Goal: Information Seeking & Learning: Learn about a topic

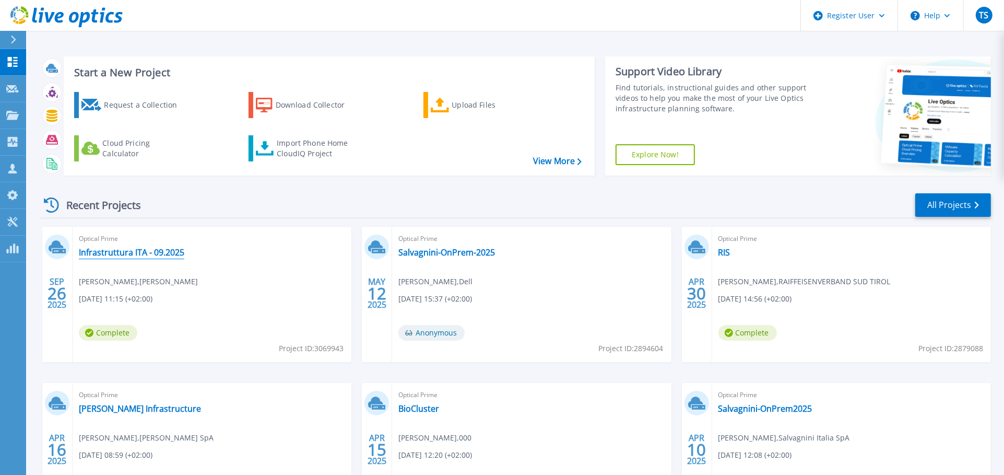
click at [137, 253] on link "Infrastruttura ITA - 09.2025" at bounding box center [131, 252] width 105 height 10
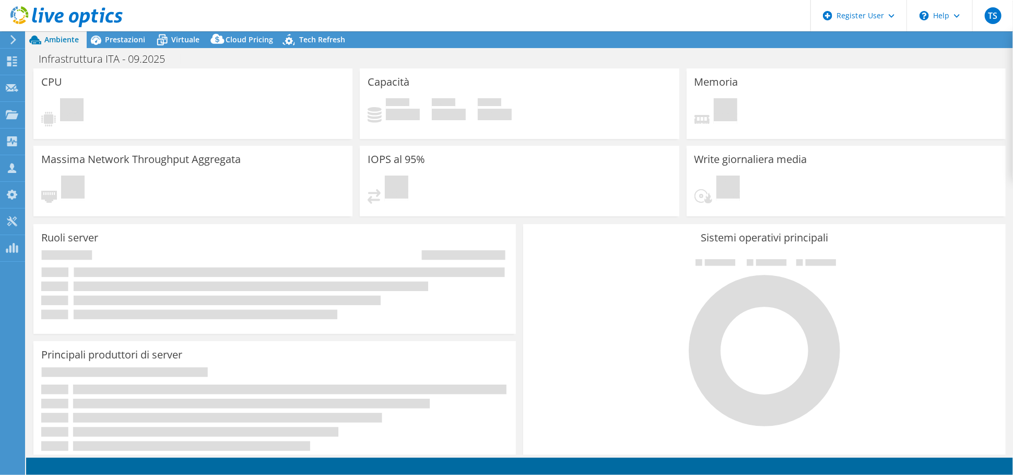
select select "EUFrankfurt"
select select "EUR"
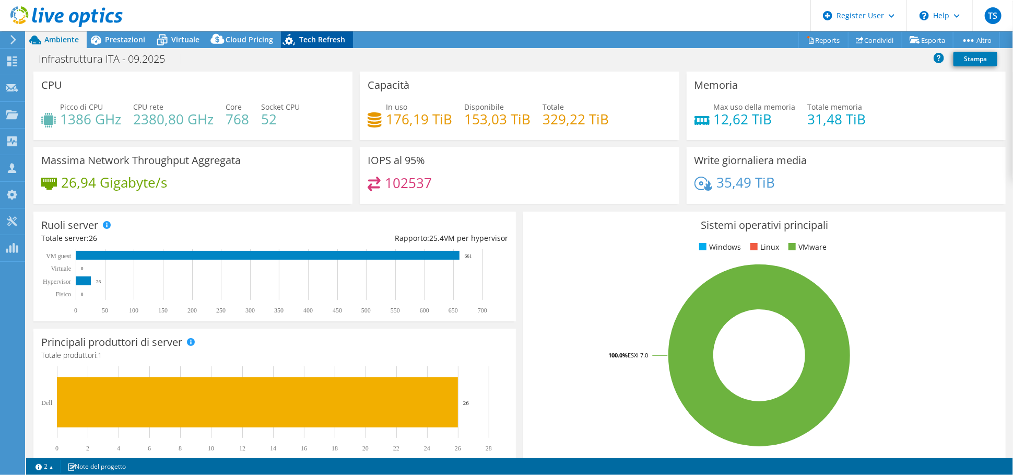
click at [329, 37] on span "Tech Refresh" at bounding box center [322, 39] width 46 height 10
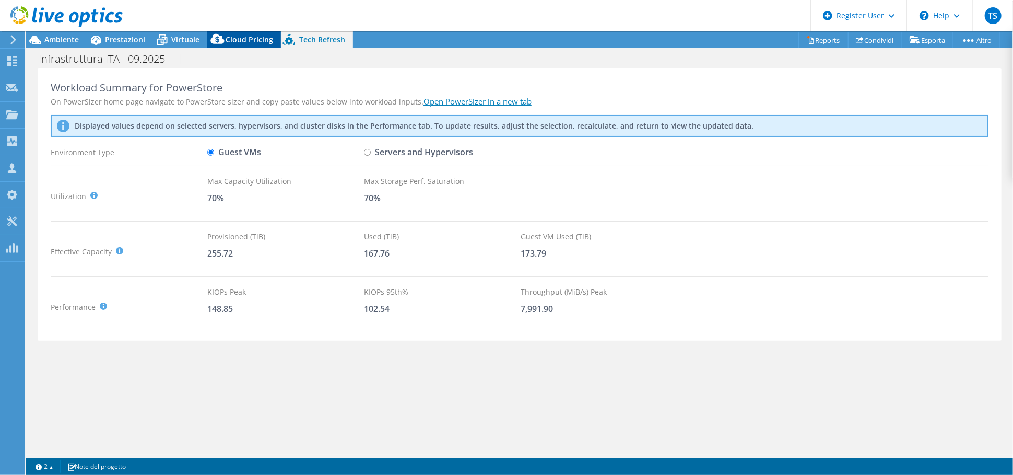
click at [257, 35] on span "Cloud Pricing" at bounding box center [250, 39] width 48 height 10
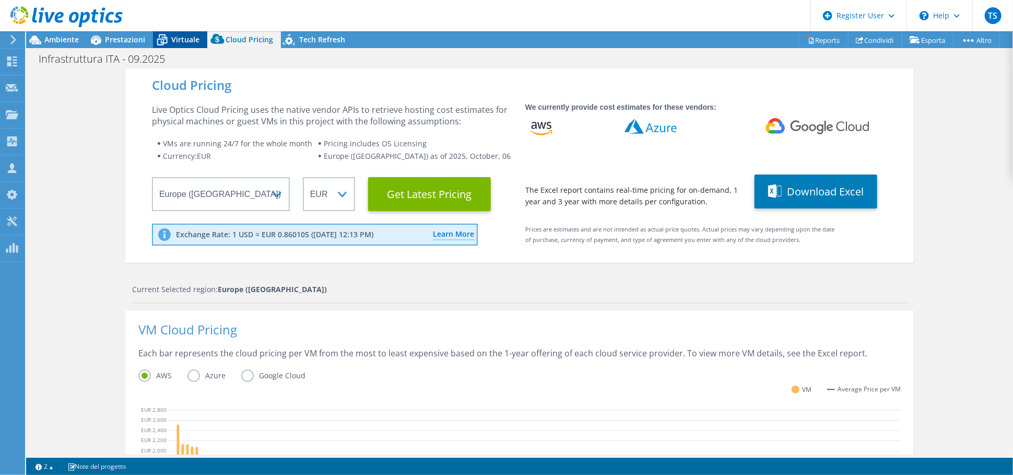
click at [189, 41] on span "Virtuale" at bounding box center [185, 39] width 28 height 10
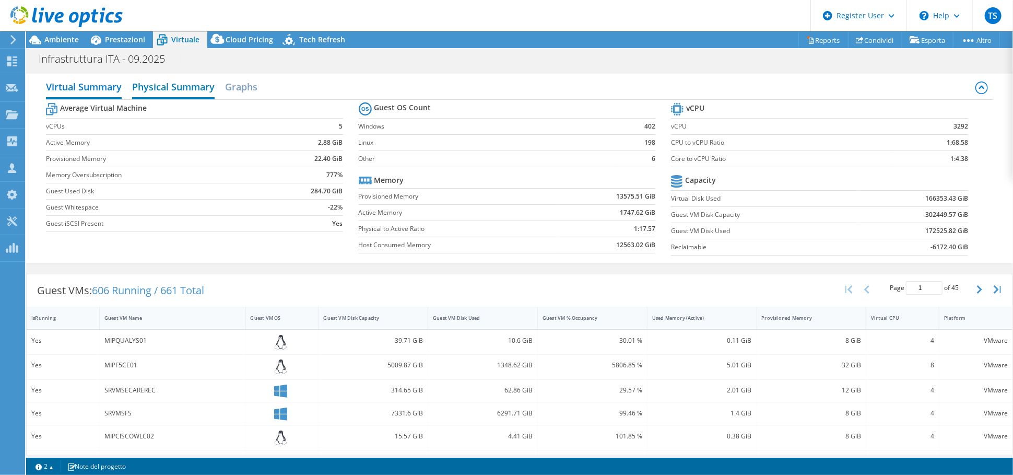
click at [183, 82] on h2 "Physical Summary" at bounding box center [173, 87] width 82 height 23
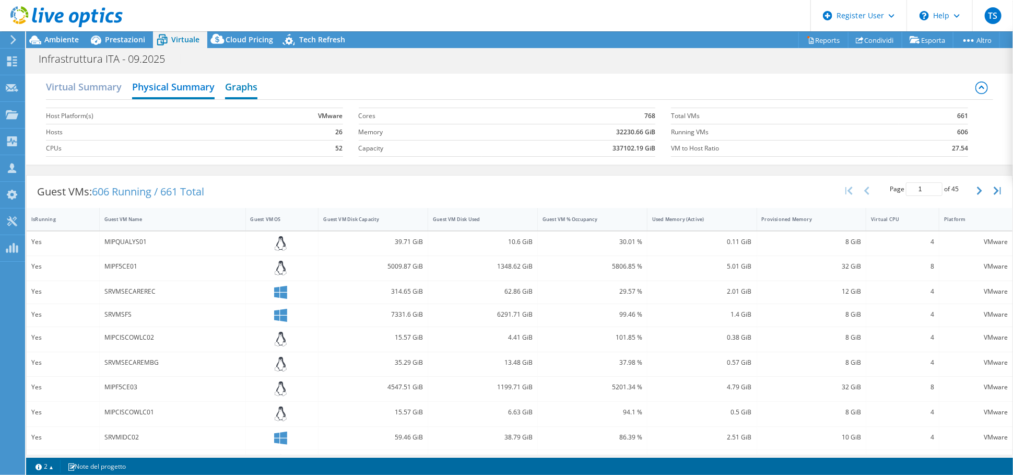
click at [234, 85] on h2 "Graphs" at bounding box center [241, 87] width 32 height 23
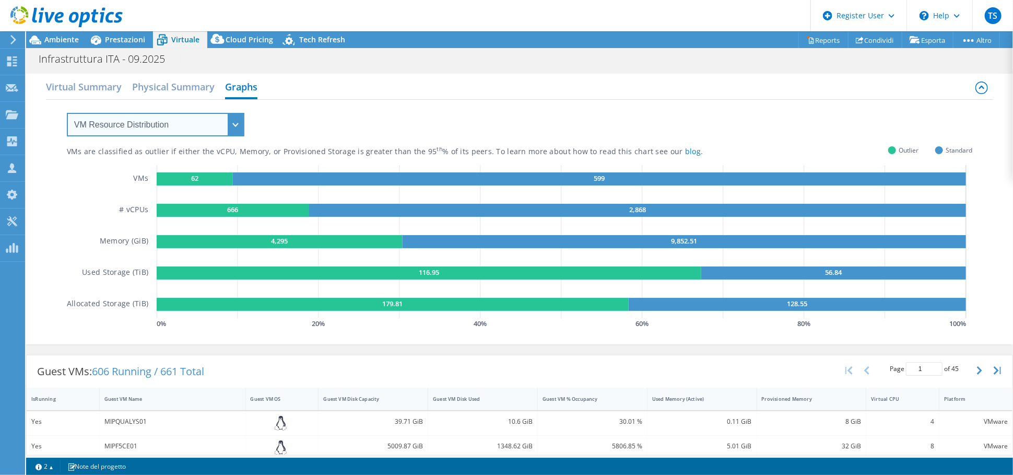
click at [153, 128] on select "VM Resource Distribution Provisioning Contrast Over Provisioning" at bounding box center [155, 124] width 177 height 23
click at [137, 124] on select "VM Resource Distribution Provisioning Contrast Over Provisioning" at bounding box center [155, 124] width 177 height 23
select select "Over Provisioning"
click at [67, 113] on select "VM Resource Distribution Provisioning Contrast Over Provisioning" at bounding box center [155, 124] width 177 height 23
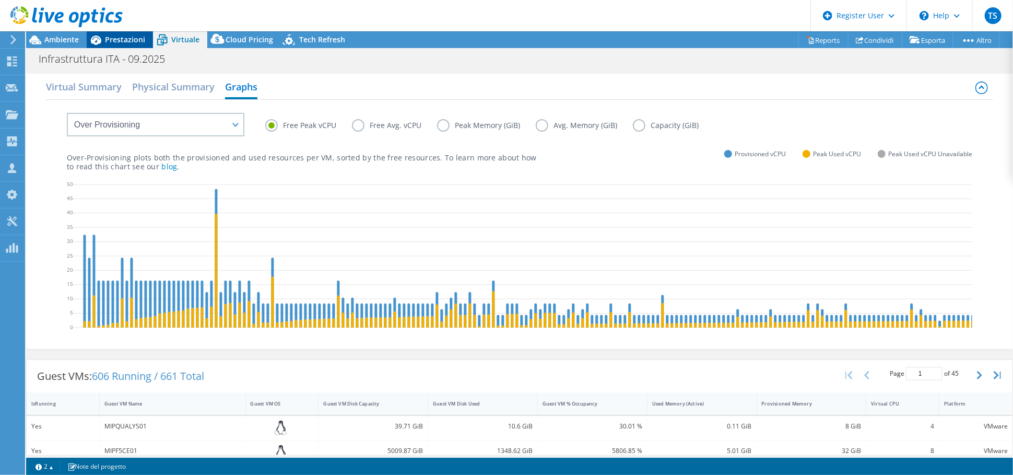
click at [125, 39] on span "Prestazioni" at bounding box center [125, 39] width 40 height 10
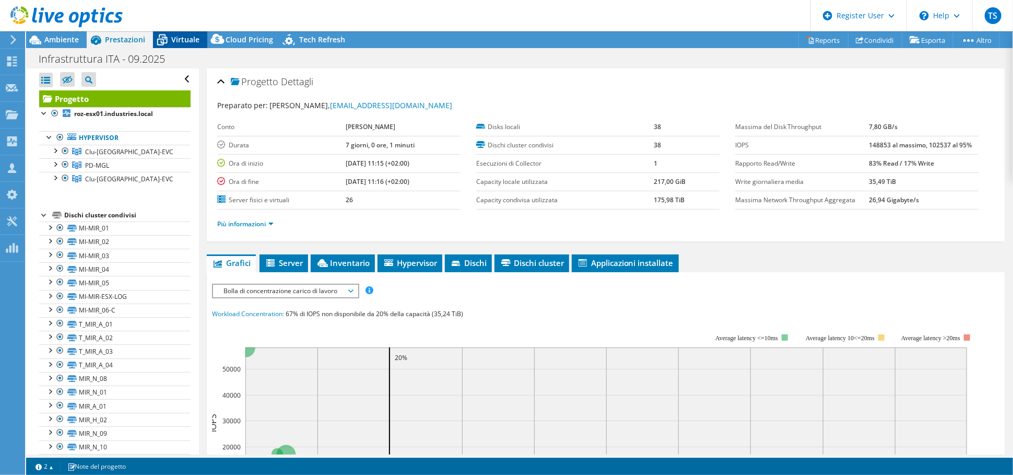
click at [182, 41] on span "Virtuale" at bounding box center [185, 39] width 28 height 10
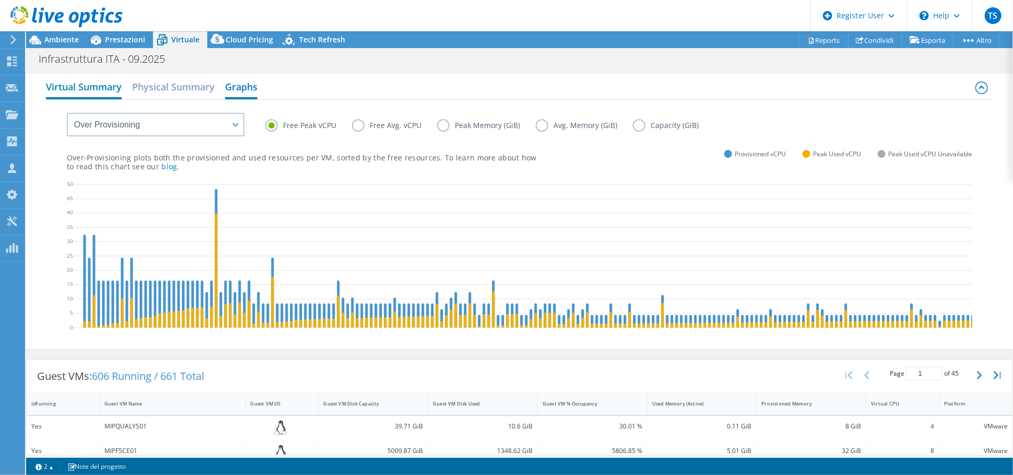
click at [100, 85] on h2 "Virtual Summary" at bounding box center [84, 87] width 76 height 23
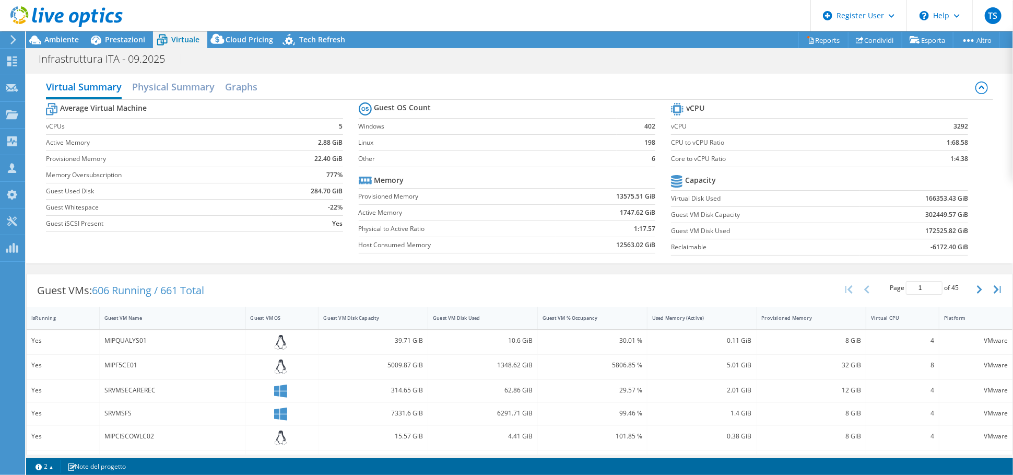
click at [788, 173] on tr "Capacity" at bounding box center [819, 181] width 297 height 18
click at [934, 156] on td "1:4.38" at bounding box center [929, 158] width 78 height 16
drag, startPoint x: 960, startPoint y: 158, endPoint x: 682, endPoint y: 104, distance: 282.9
click at [682, 104] on section "vCPU vCPU 3292 CPU to vCPU Ratio 1:68.58 Core to vCPU Ratio 1:4.38 Capacity Vir…" at bounding box center [827, 180] width 313 height 160
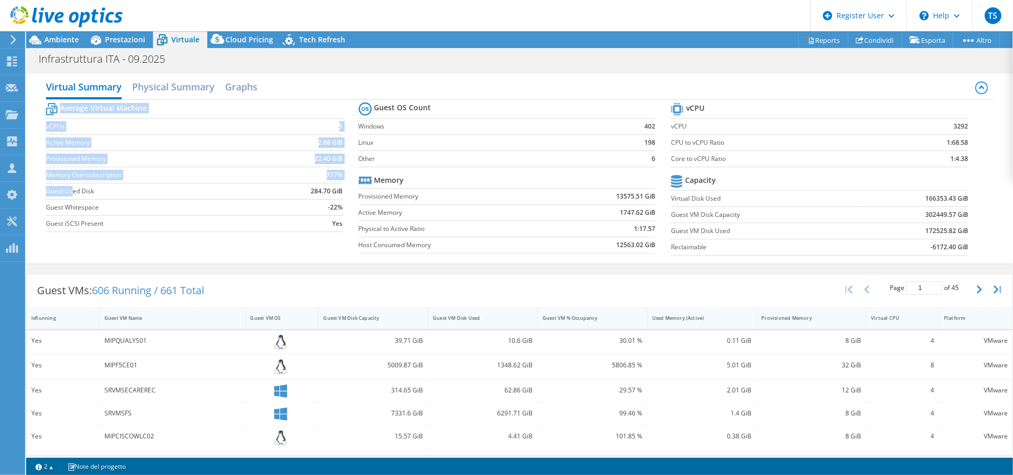
drag, startPoint x: 341, startPoint y: 191, endPoint x: 72, endPoint y: 195, distance: 269.4
click at [72, 195] on section "Average Virtual Machine vCPUs 5 Active Memory 2.88 GiB Provisioned Memory 22.40…" at bounding box center [202, 168] width 313 height 137
click at [92, 196] on td "Guest Used Disk" at bounding box center [159, 191] width 226 height 16
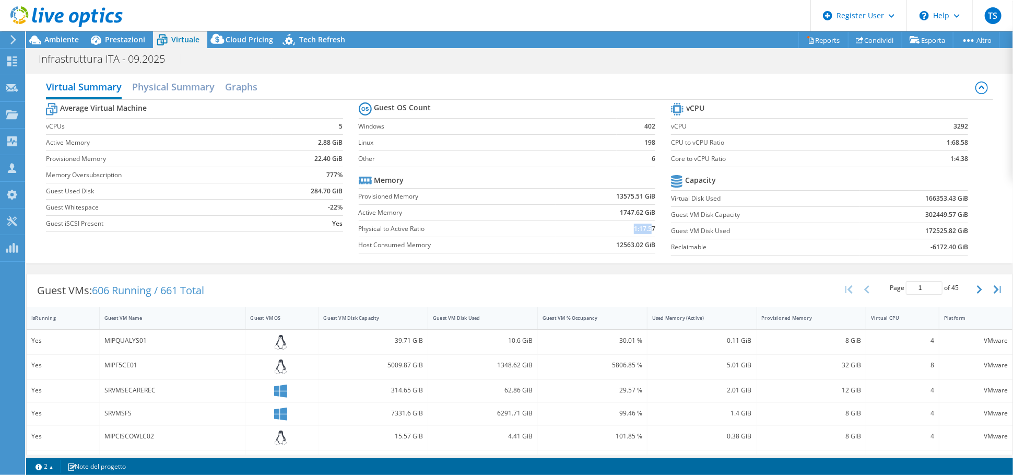
drag, startPoint x: 647, startPoint y: 228, endPoint x: 608, endPoint y: 231, distance: 39.3
click at [608, 231] on td "1:17.57" at bounding box center [605, 228] width 99 height 16
drag, startPoint x: 593, startPoint y: 244, endPoint x: 514, endPoint y: 247, distance: 78.3
click at [593, 245] on td "12563.02 GiB" at bounding box center [605, 244] width 99 height 16
drag, startPoint x: 631, startPoint y: 243, endPoint x: 578, endPoint y: 243, distance: 52.2
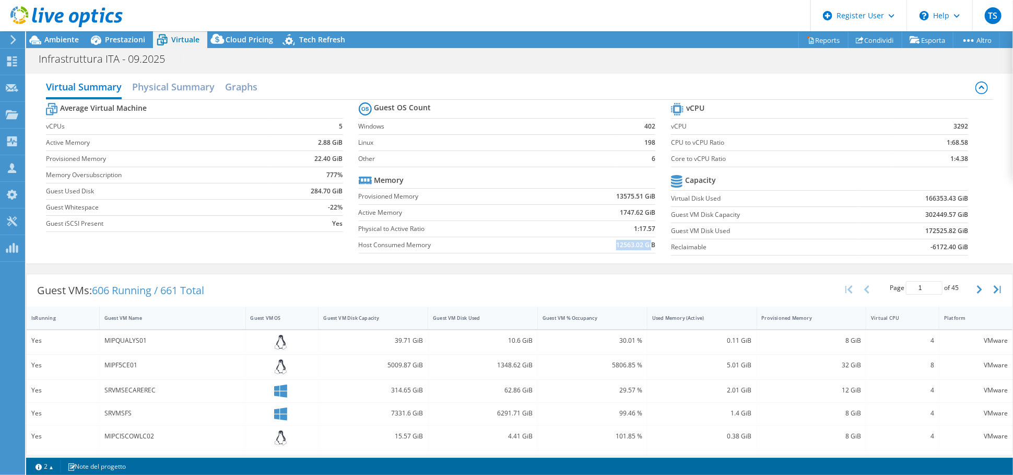
click at [578, 243] on td "12563.02 GiB" at bounding box center [605, 244] width 99 height 16
click at [566, 240] on td "12563.02 GiB" at bounding box center [605, 244] width 99 height 16
click at [183, 86] on h2 "Physical Summary" at bounding box center [173, 87] width 82 height 23
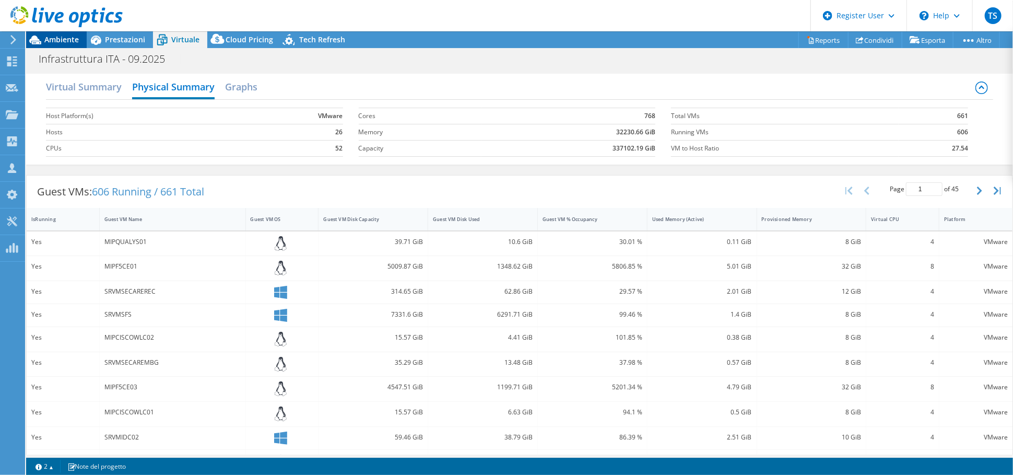
click at [57, 39] on span "Ambiente" at bounding box center [61, 39] width 34 height 10
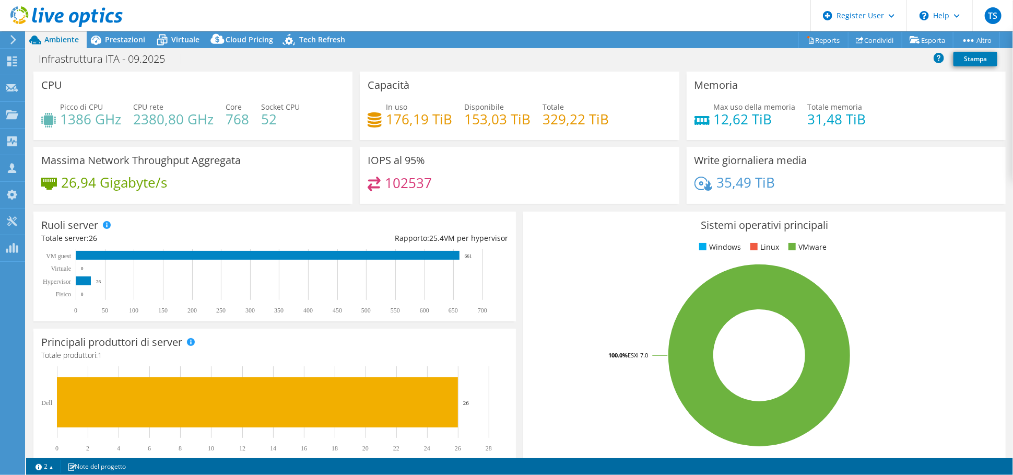
click at [56, 38] on span "Ambiente" at bounding box center [61, 39] width 34 height 10
click at [131, 33] on div "Prestazioni" at bounding box center [120, 39] width 66 height 17
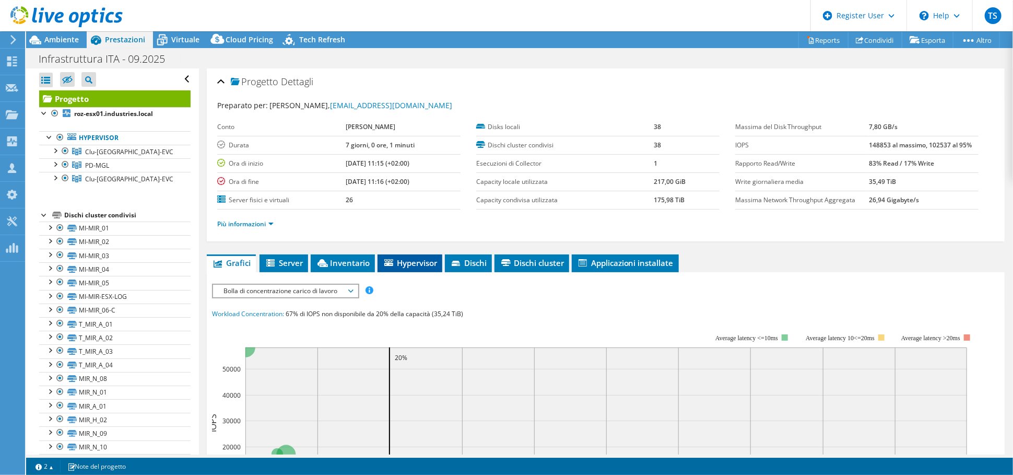
click at [428, 260] on span "Hypervisor" at bounding box center [410, 262] width 54 height 10
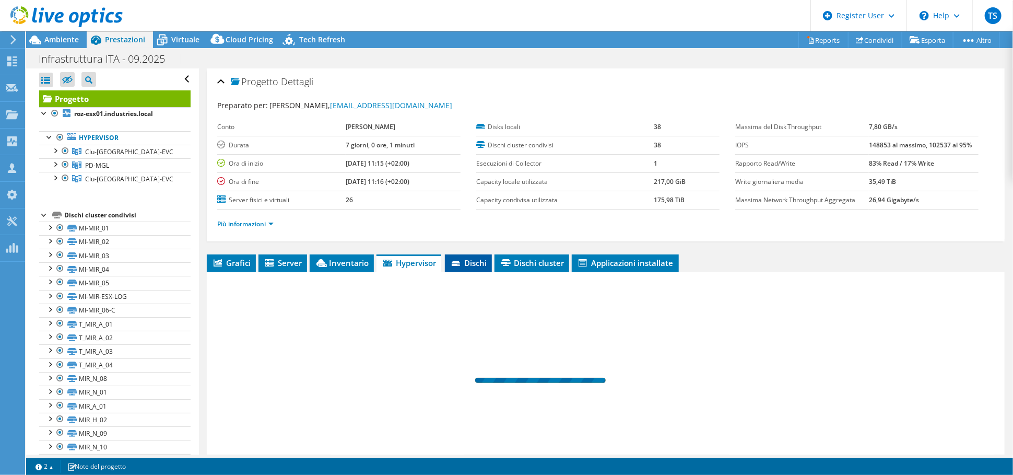
click at [480, 262] on span "Dischi" at bounding box center [468, 262] width 37 height 10
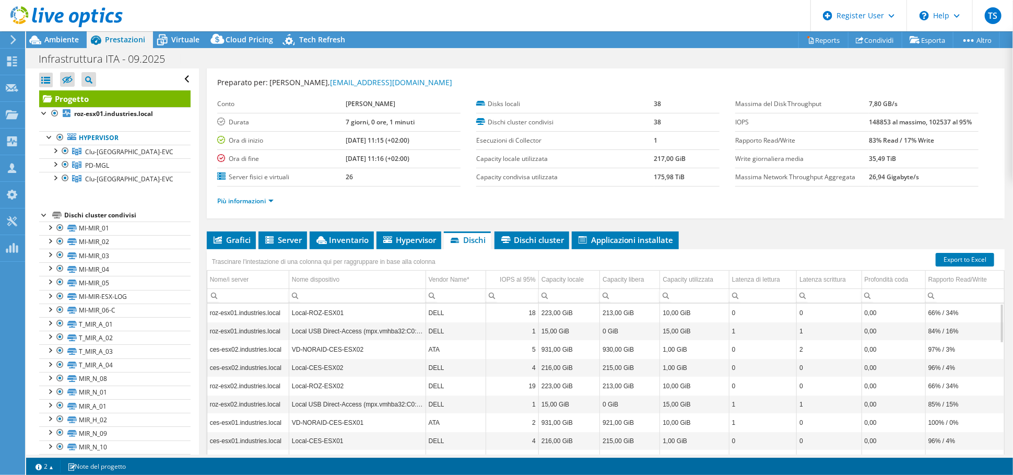
scroll to position [58, 0]
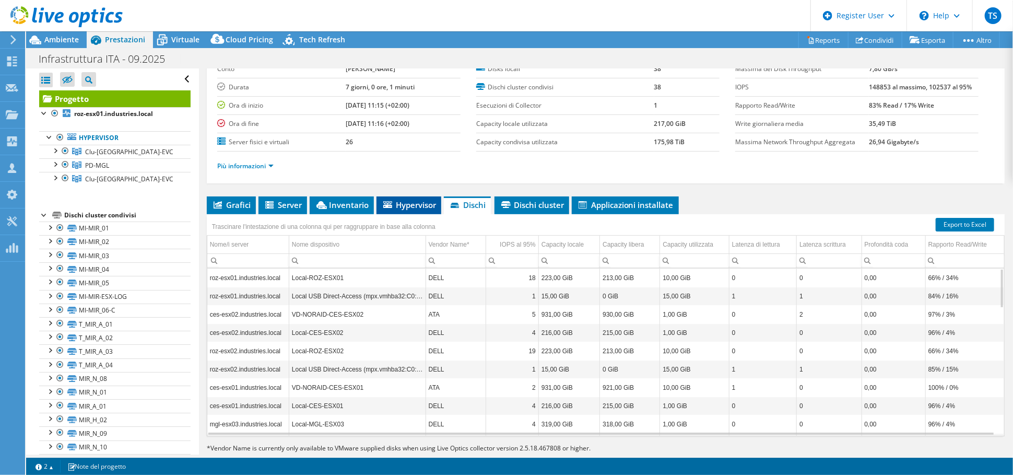
click at [387, 205] on icon at bounding box center [387, 204] width 9 height 7
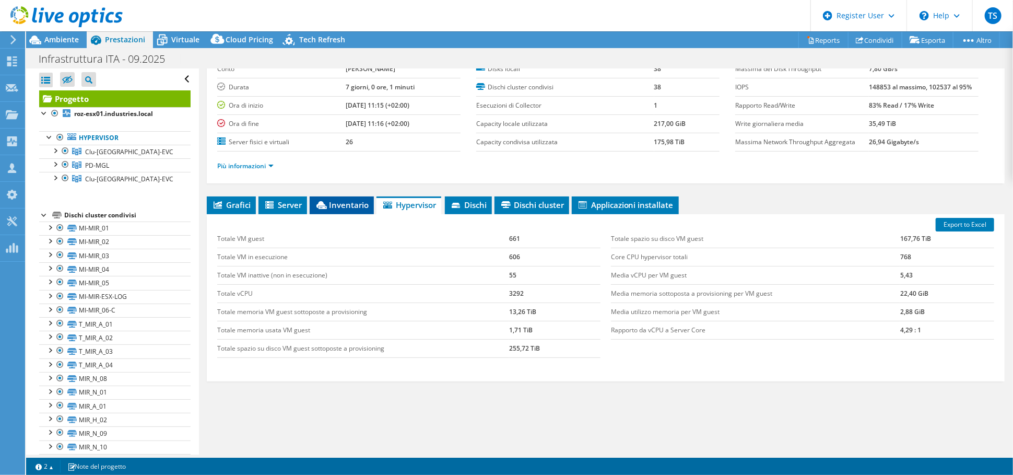
click at [357, 205] on span "Inventario" at bounding box center [342, 204] width 54 height 10
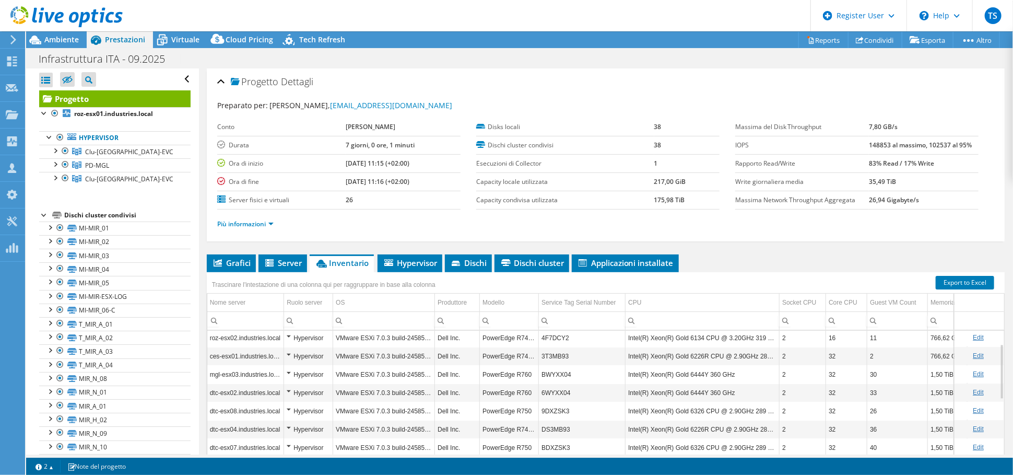
scroll to position [0, 0]
